Goal: Task Accomplishment & Management: Manage account settings

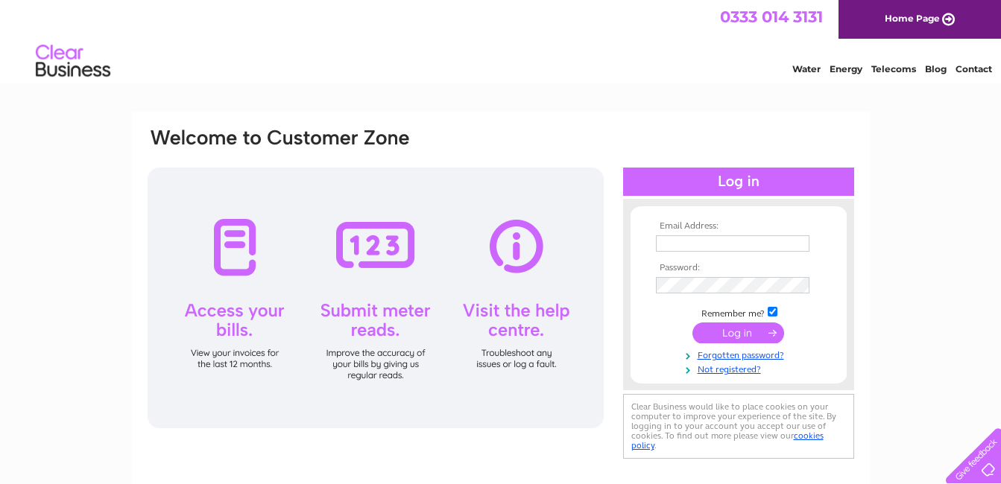
type input "gowrieinn@hotmail.com"
click at [734, 335] on input "submit" at bounding box center [738, 333] width 92 height 21
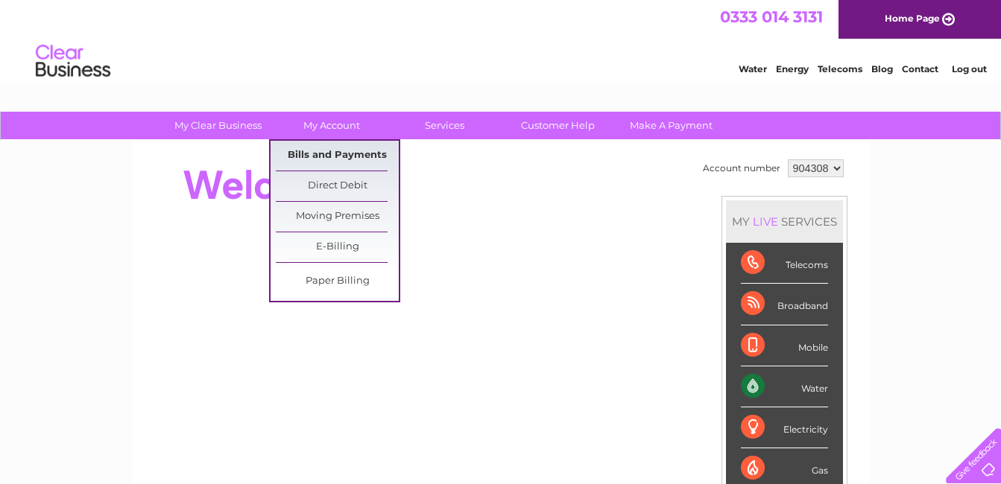
click at [338, 152] on link "Bills and Payments" at bounding box center [337, 156] width 123 height 30
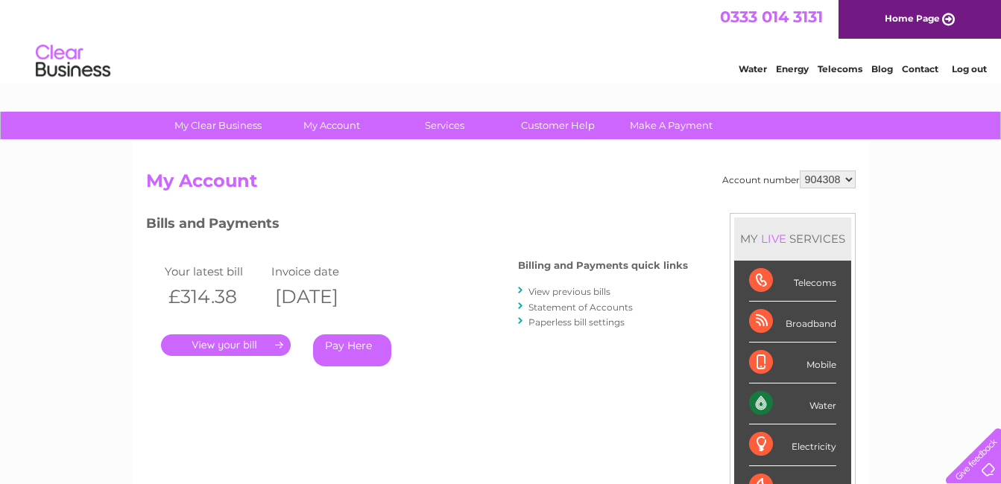
click at [274, 342] on link "." at bounding box center [226, 346] width 130 height 22
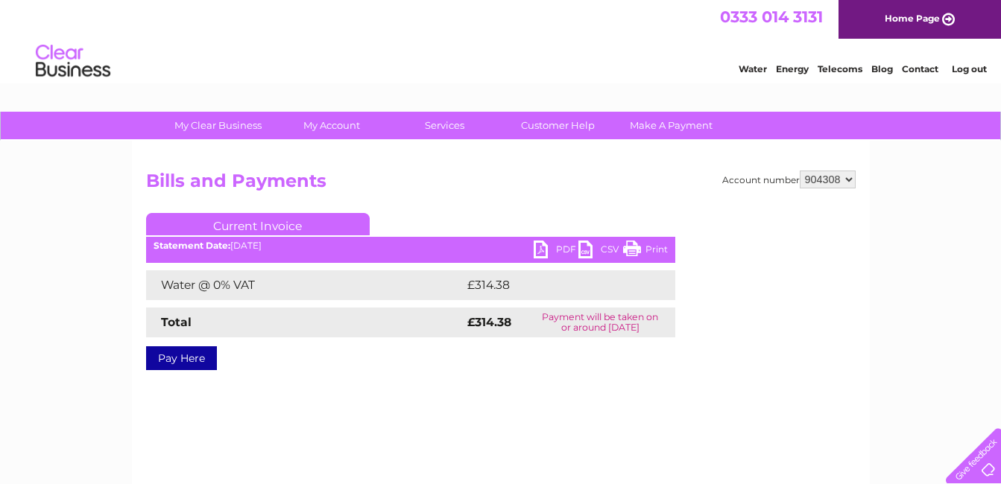
click at [540, 250] on link "PDF" at bounding box center [556, 252] width 45 height 22
